Goal: Find specific page/section

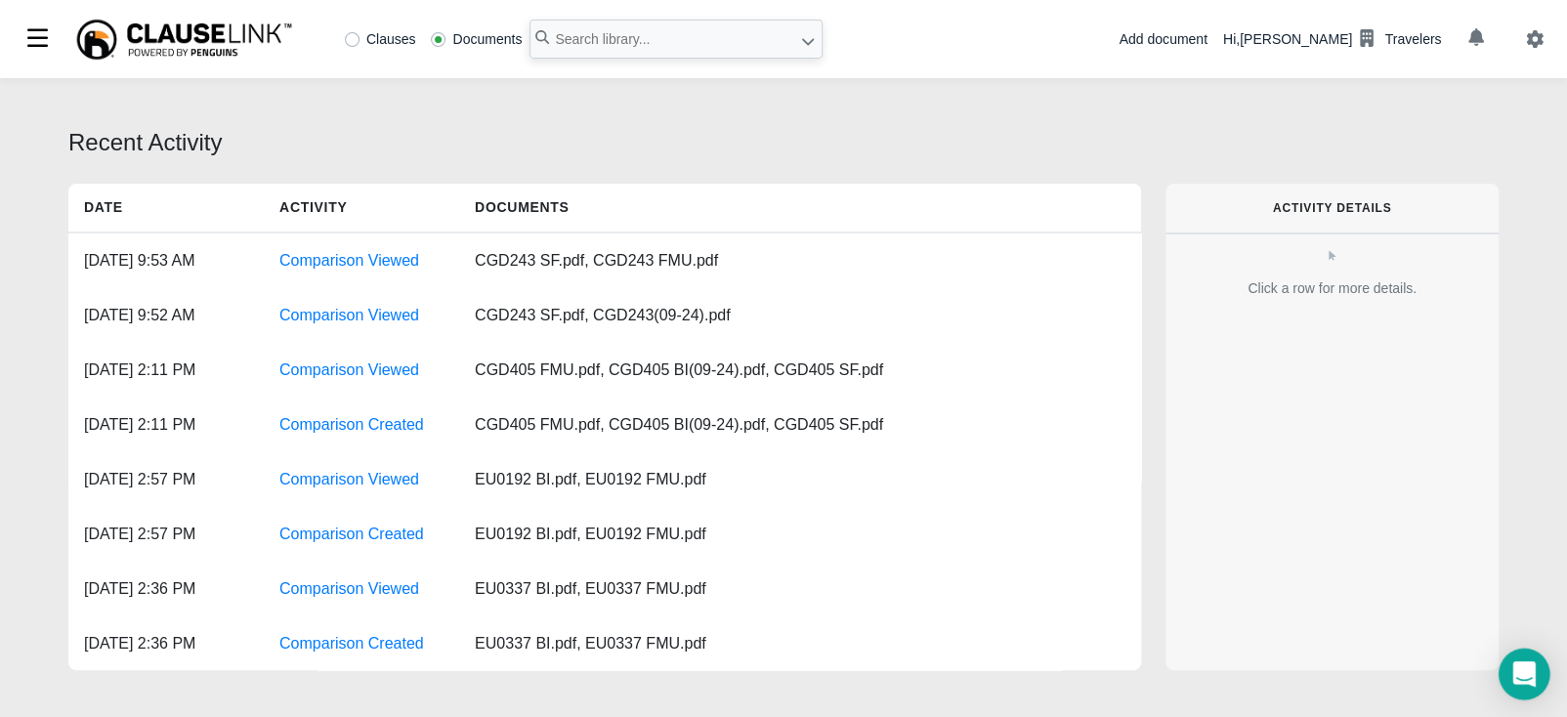
click at [1524, 682] on icon "Open Intercom Messenger" at bounding box center [1523, 673] width 22 height 25
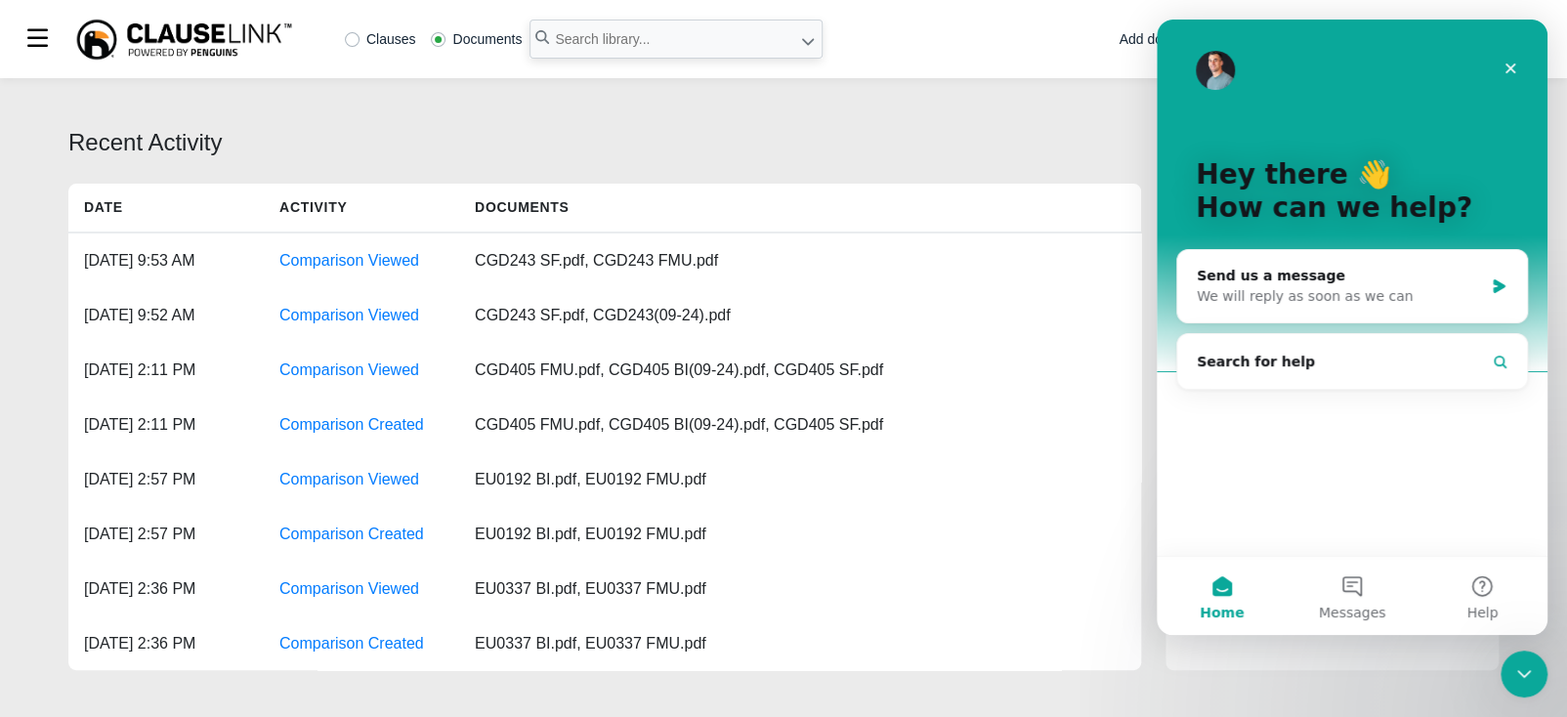
click at [640, 183] on div "Recent Activity Date Activity Documents [DATE] 9:53 AM Comparison Viewed CGD243…" at bounding box center [783, 400] width 1567 height 645
click at [623, 39] on input "text" at bounding box center [676, 39] width 293 height 39
type input "cgd243"
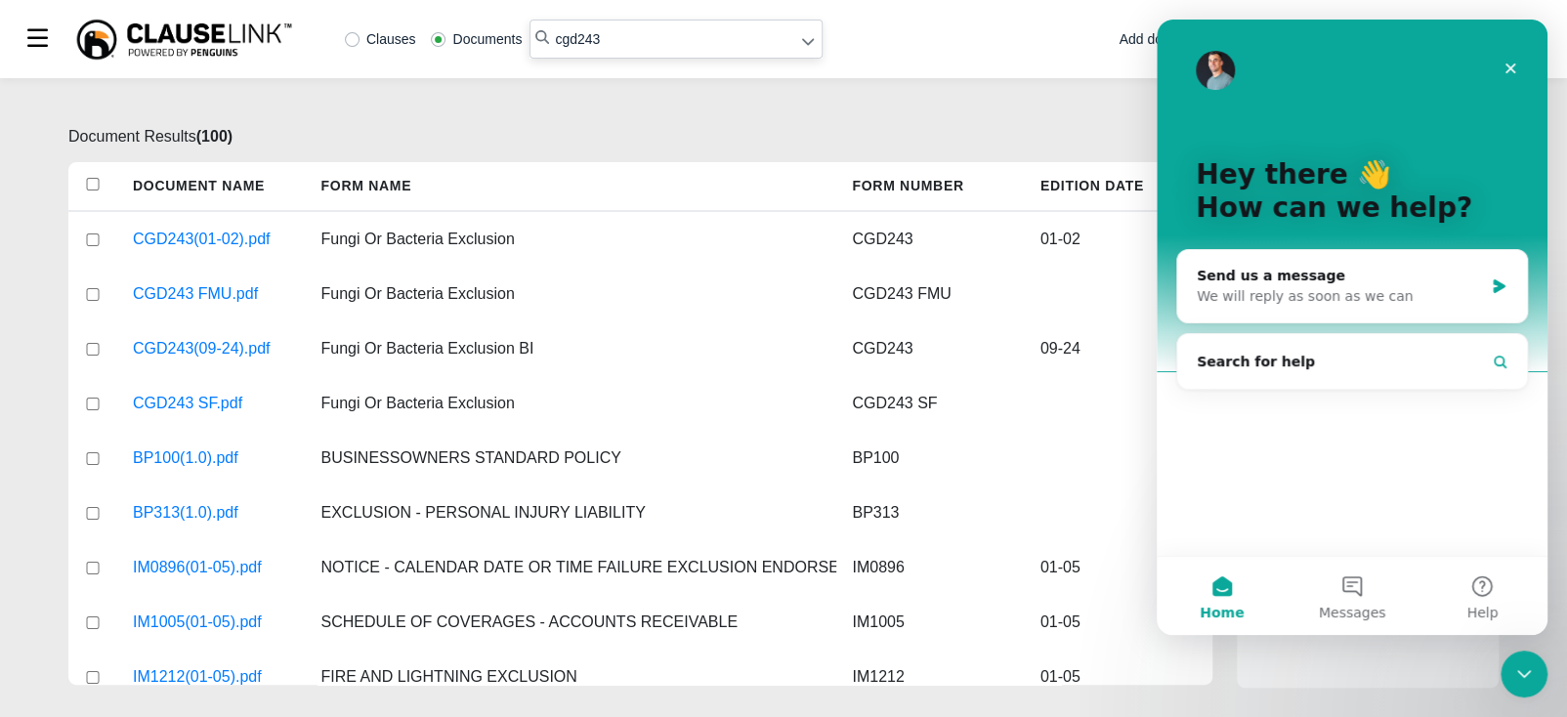
drag, startPoint x: 1077, startPoint y: 118, endPoint x: 1091, endPoint y: 95, distance: 27.7
click at [1076, 118] on div "Document Results ( 100 ) Document Name Form Name Form Number Edition Date CGD24…" at bounding box center [783, 397] width 1567 height 639
click at [1506, 59] on div "Close" at bounding box center [1510, 68] width 35 height 35
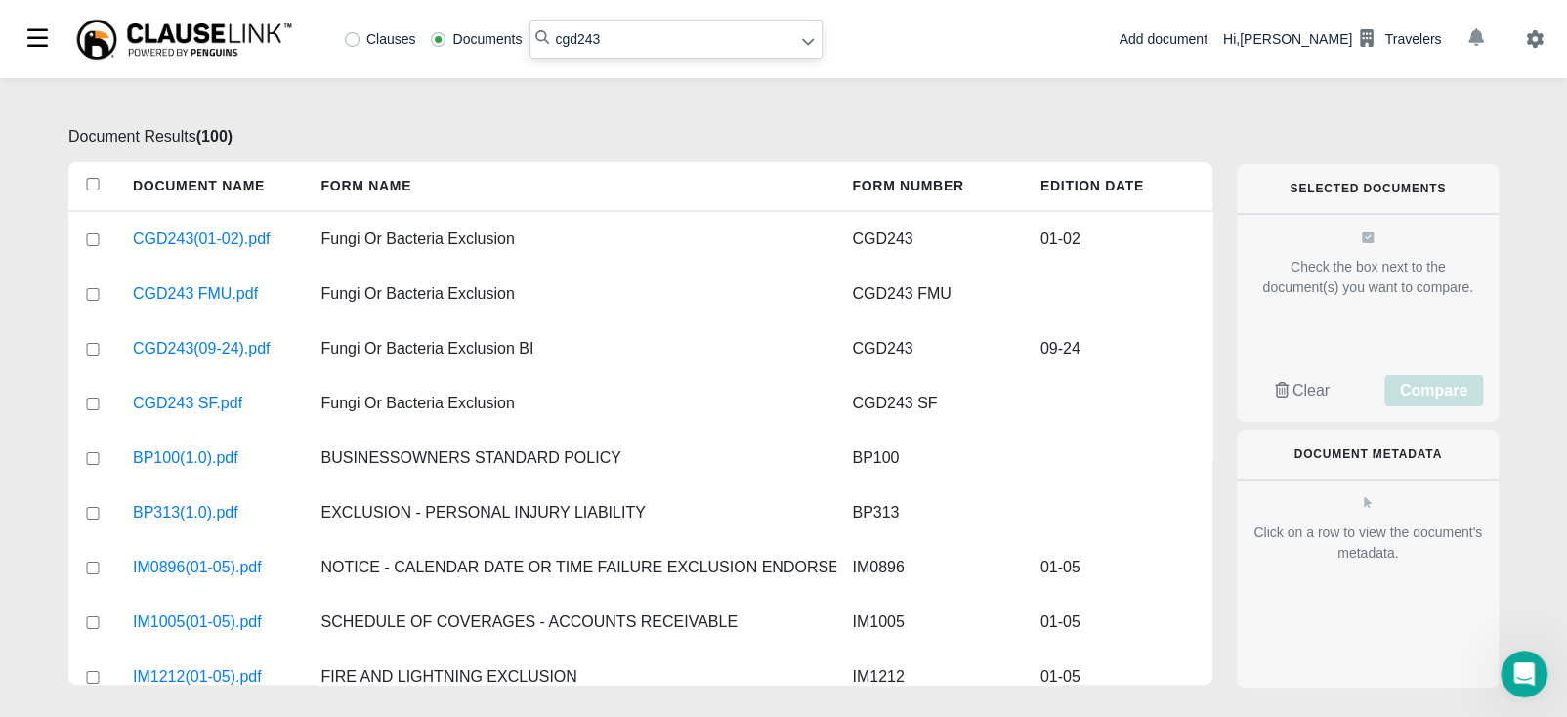
click at [1472, 32] on icon "button" at bounding box center [1476, 37] width 16 height 18
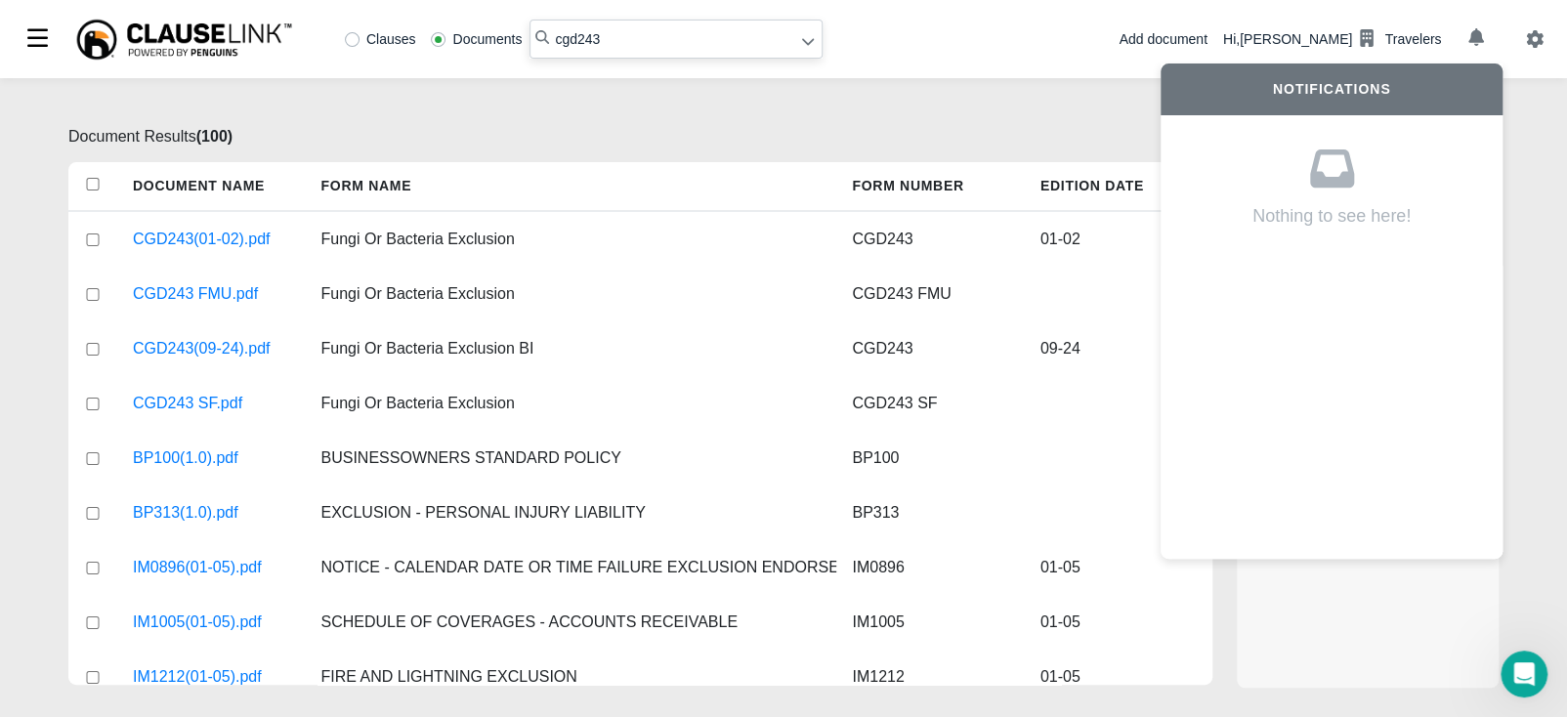
click at [1047, 122] on div "Document Results ( 100 ) Document Name Form Name Form Number Edition Date CGD24…" at bounding box center [783, 397] width 1567 height 639
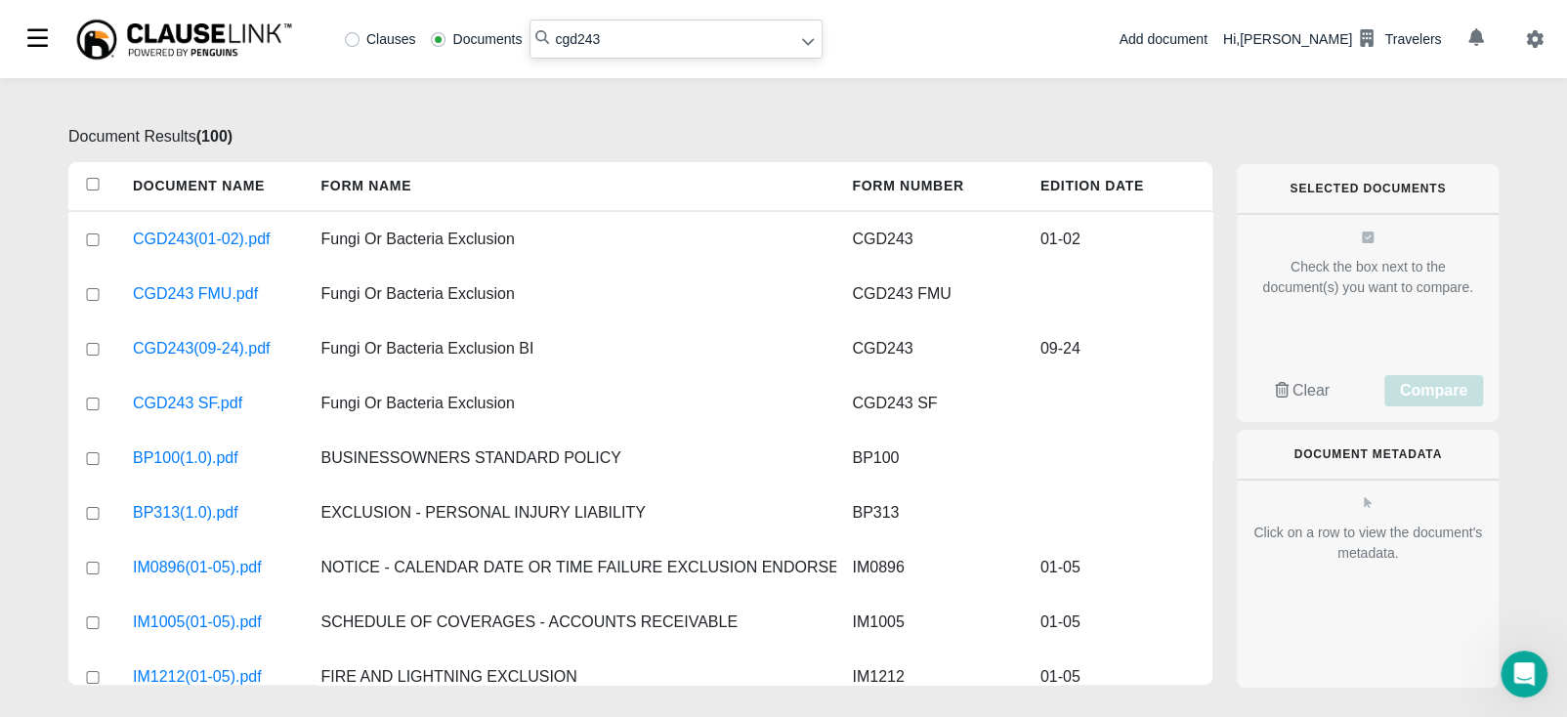
click at [1523, 303] on div "Document Results ( 100 ) Document Name Form Name Form Number Edition Date CGD24…" at bounding box center [783, 397] width 1567 height 639
click at [1537, 667] on icon "Open Intercom Messenger" at bounding box center [1522, 672] width 32 height 32
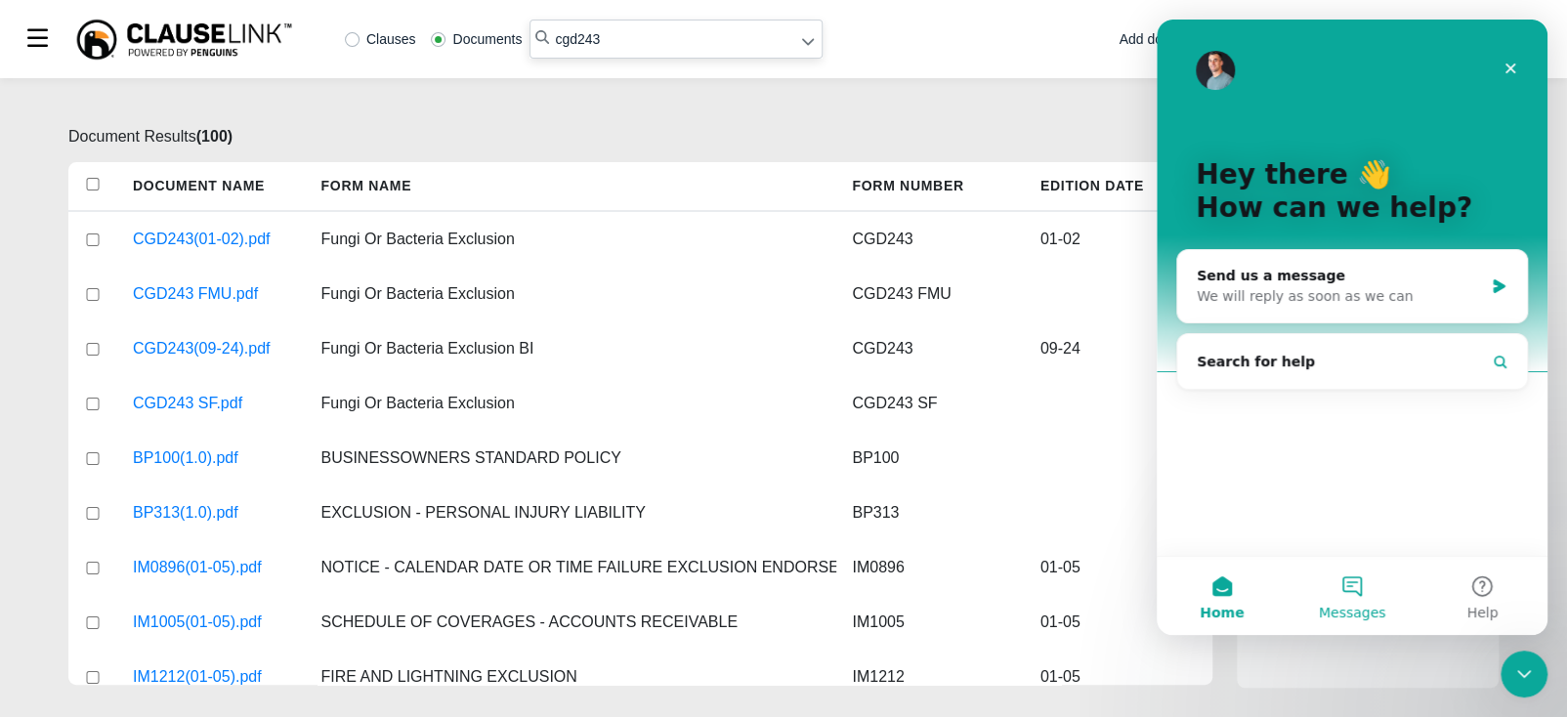
click at [1369, 589] on button "Messages" at bounding box center [1352, 596] width 130 height 78
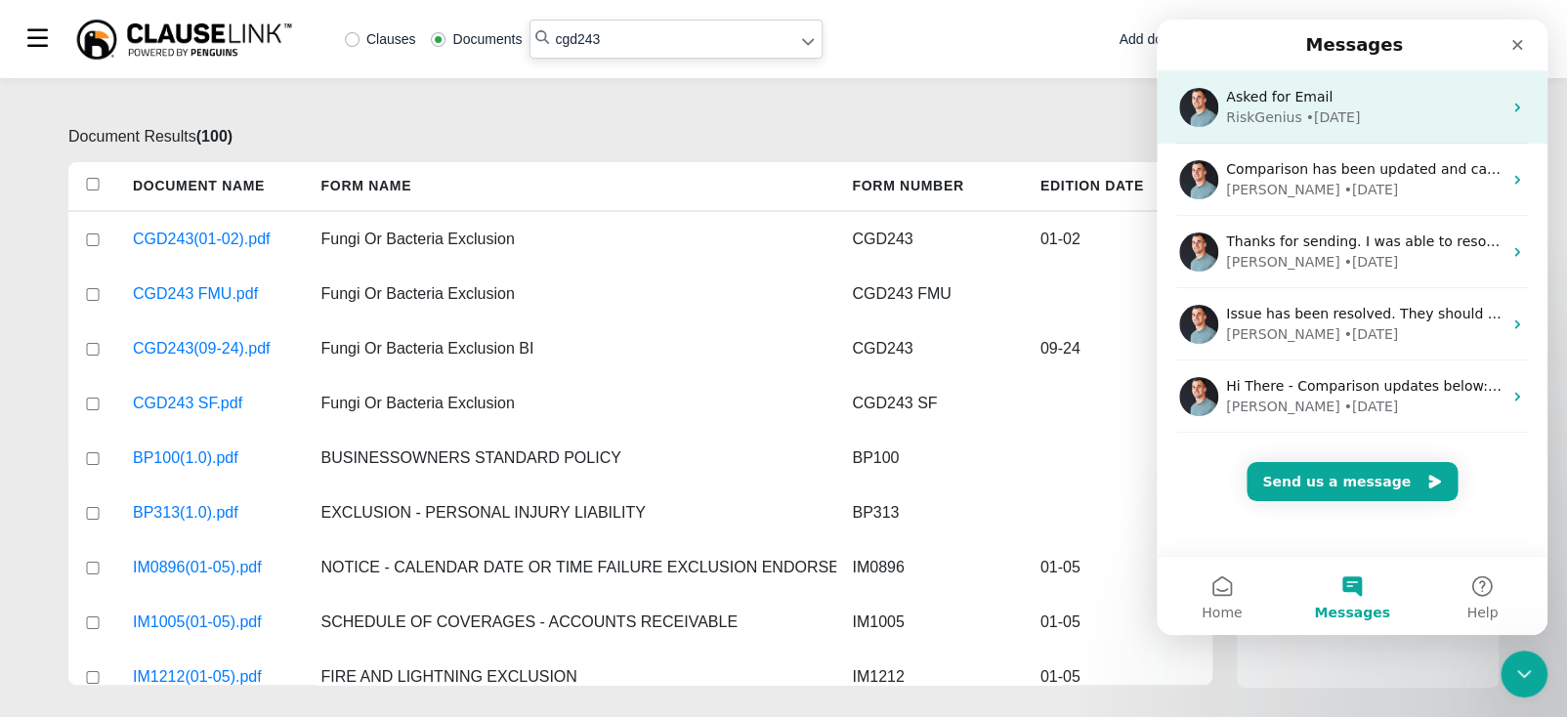
click at [1380, 113] on div "RiskGenius • [DATE]" at bounding box center [1364, 117] width 276 height 21
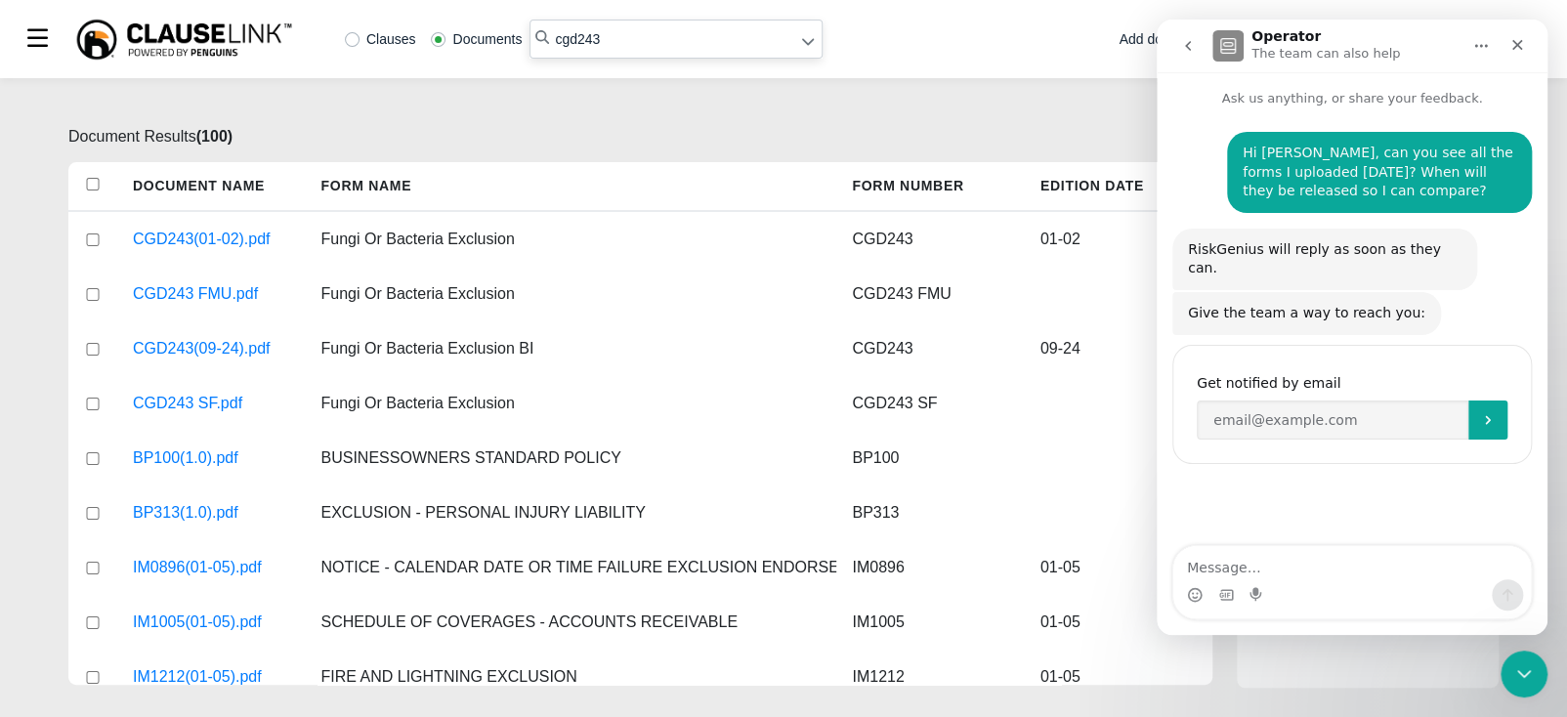
click at [1475, 51] on icon "Home" at bounding box center [1481, 46] width 16 height 16
click at [1435, 95] on div "Expand window" at bounding box center [1430, 95] width 139 height 21
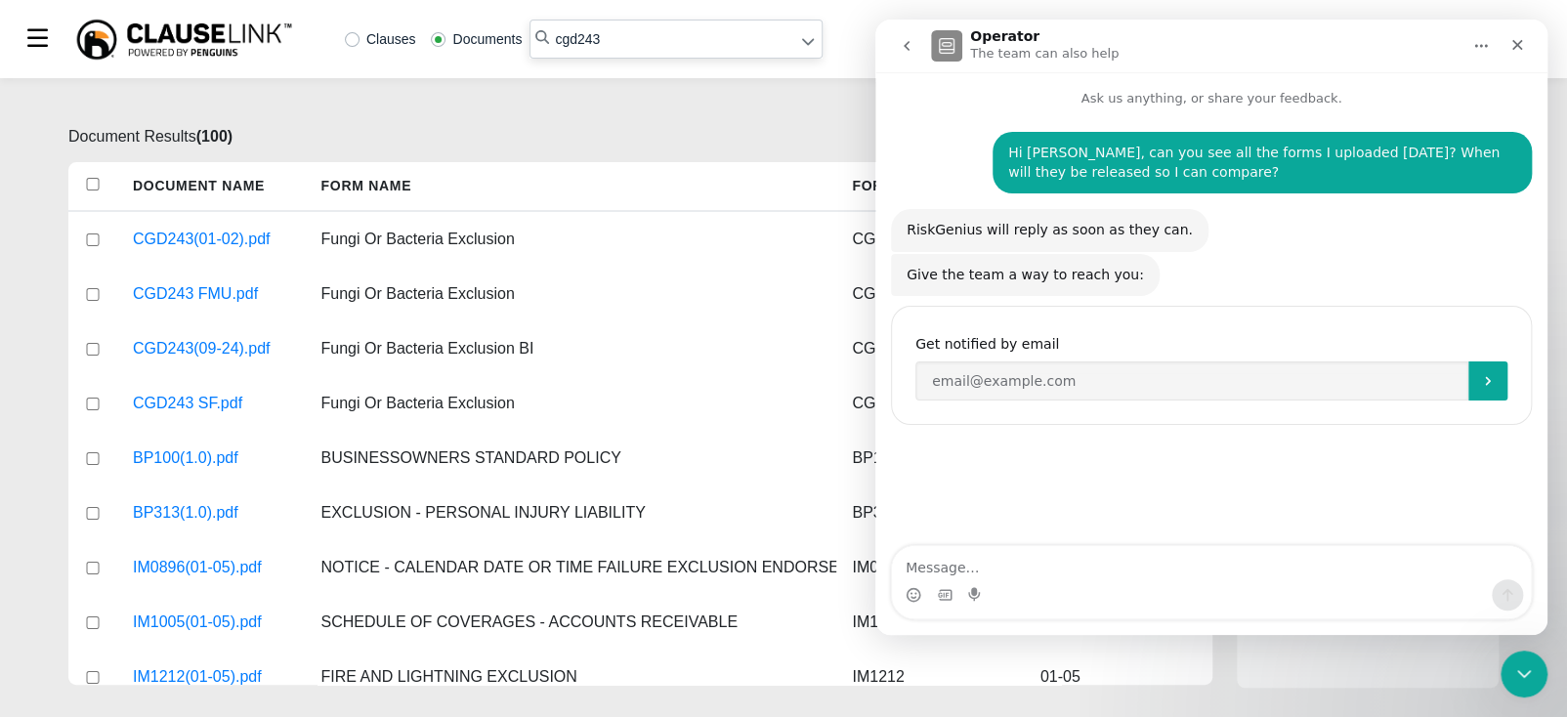
click at [30, 181] on div "Document Results ( 100 ) Document Name Form Name Form Number Edition Date CGD24…" at bounding box center [783, 397] width 1567 height 639
click at [1522, 37] on icon "Close" at bounding box center [1517, 45] width 16 height 16
